Goal: Check status: Check status

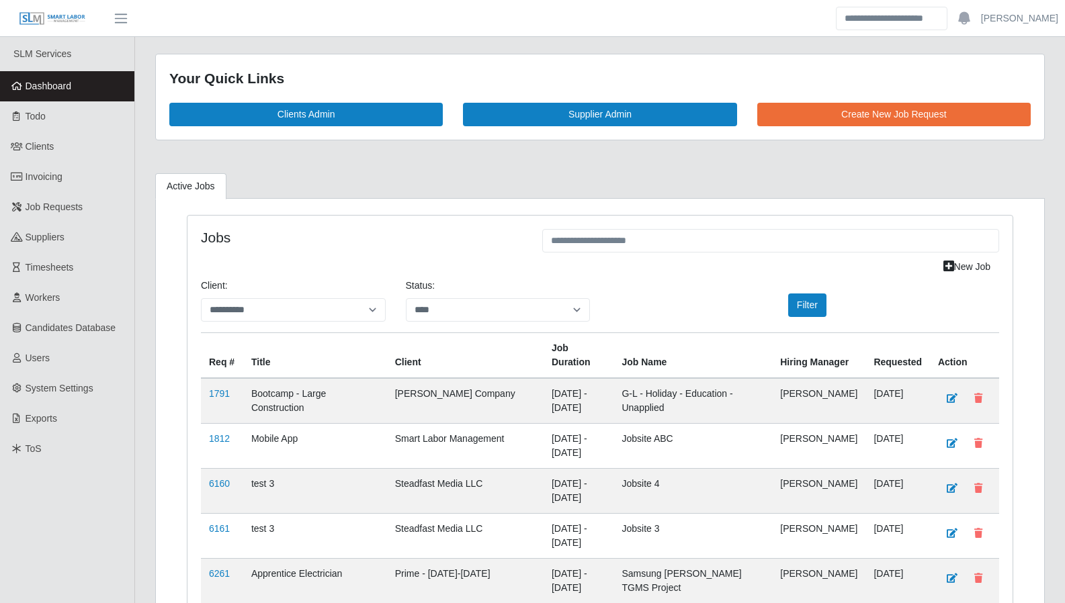
select select "****"
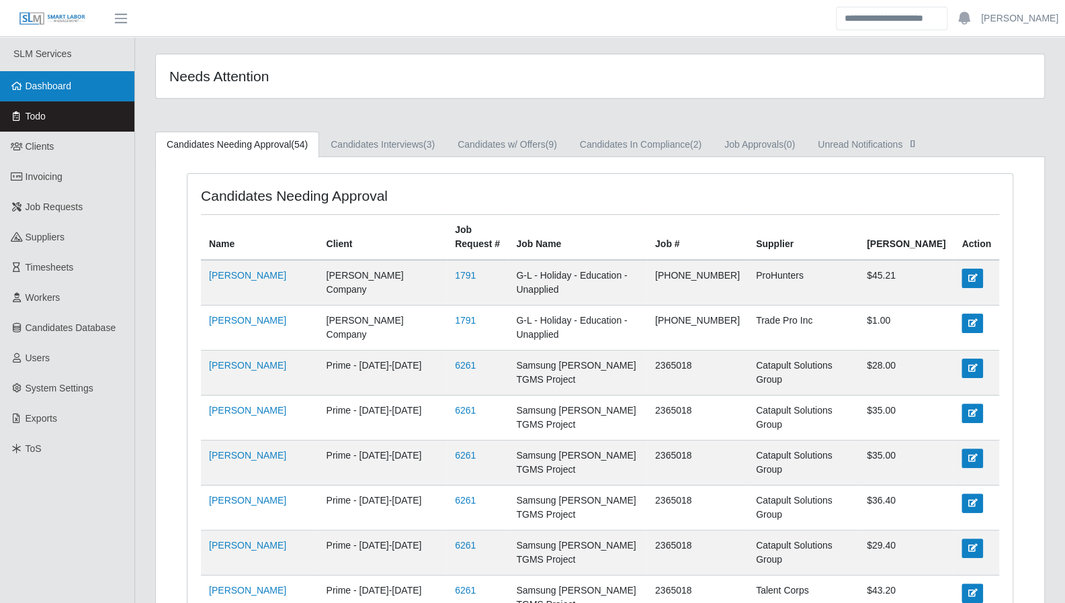
click at [60, 95] on link "Dashboard" at bounding box center [67, 86] width 134 height 30
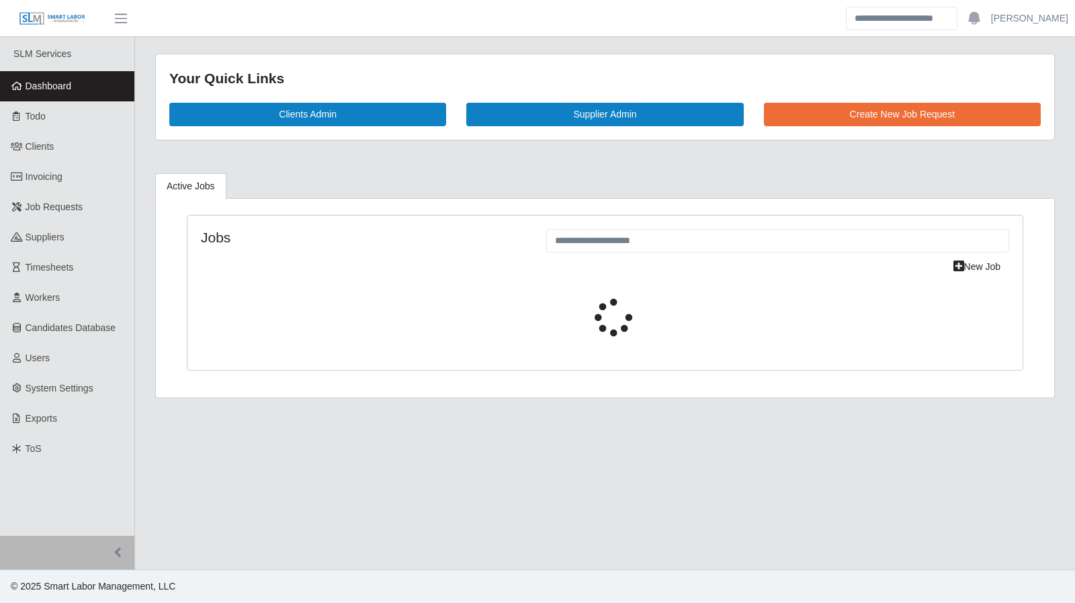
select select "****"
